Goal: Browse casually: Explore the website without a specific task or goal

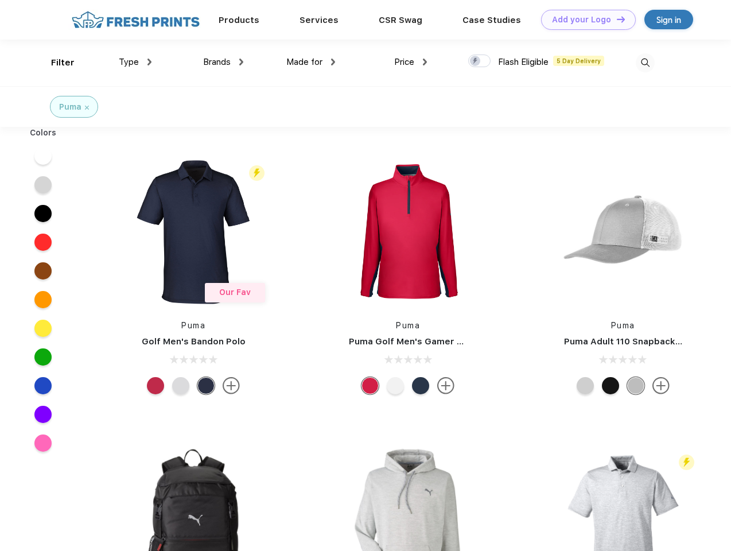
click at [584, 20] on link "Add your Logo Design Tool" at bounding box center [588, 20] width 95 height 20
click at [0, 0] on div "Design Tool" at bounding box center [0, 0] width 0 height 0
click at [615, 19] on link "Add your Logo Design Tool" at bounding box center [588, 20] width 95 height 20
click at [55, 63] on div "Filter" at bounding box center [63, 62] width 24 height 13
click at [135, 62] on span "Type" at bounding box center [129, 62] width 20 height 10
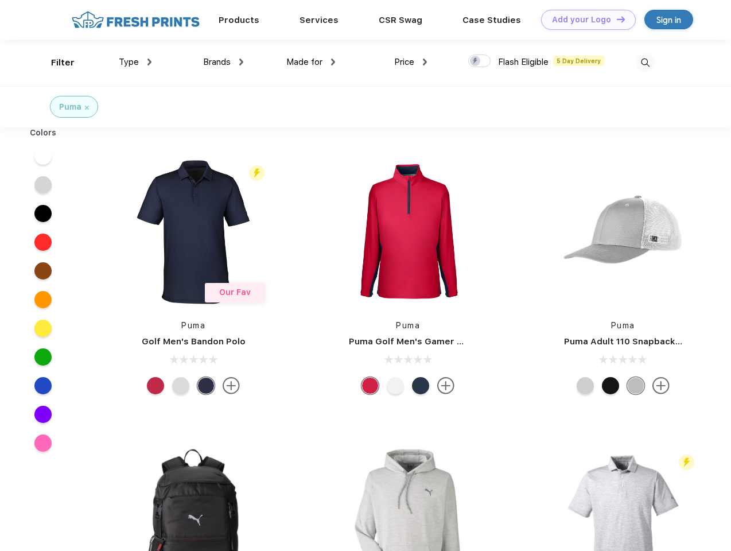
click at [223, 62] on span "Brands" at bounding box center [217, 62] width 28 height 10
click at [311, 62] on span "Made for" at bounding box center [304, 62] width 36 height 10
click at [411, 62] on span "Price" at bounding box center [404, 62] width 20 height 10
click at [479, 61] on div at bounding box center [479, 60] width 22 height 13
click at [475, 61] on input "checkbox" at bounding box center [471, 57] width 7 height 7
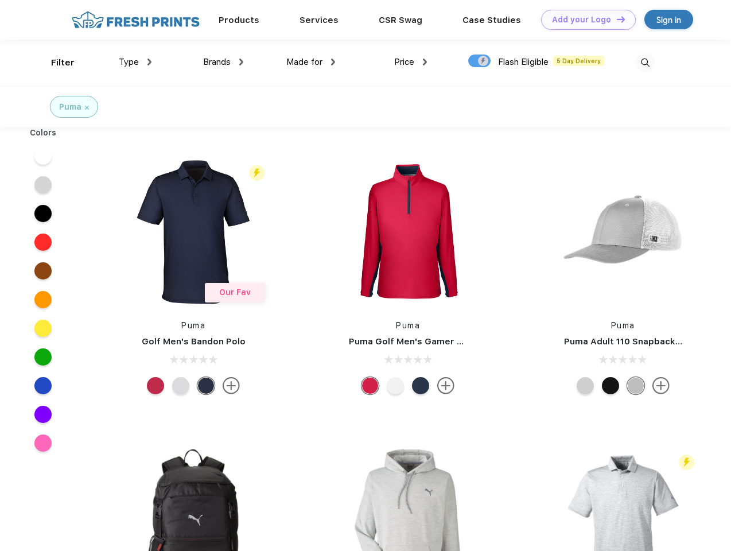
click at [645, 63] on img at bounding box center [644, 62] width 19 height 19
